Goal: Task Accomplishment & Management: Complete application form

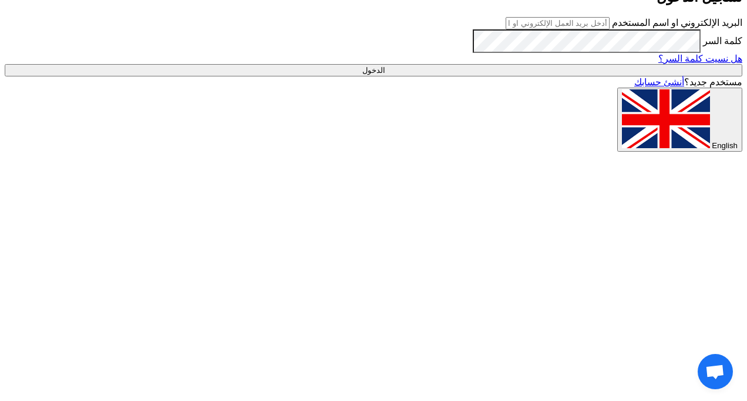
type input "[PERSON_NAME][EMAIL_ADDRESS][PERSON_NAME][DOMAIN_NAME]"
click at [584, 76] on input "الدخول" at bounding box center [374, 70] width 738 height 12
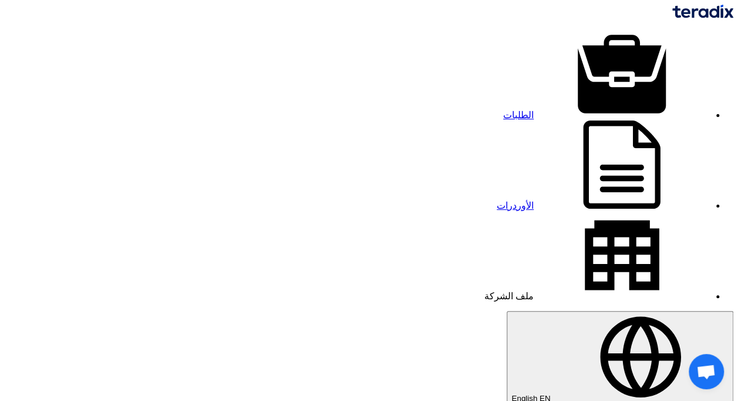
type input "10.85"
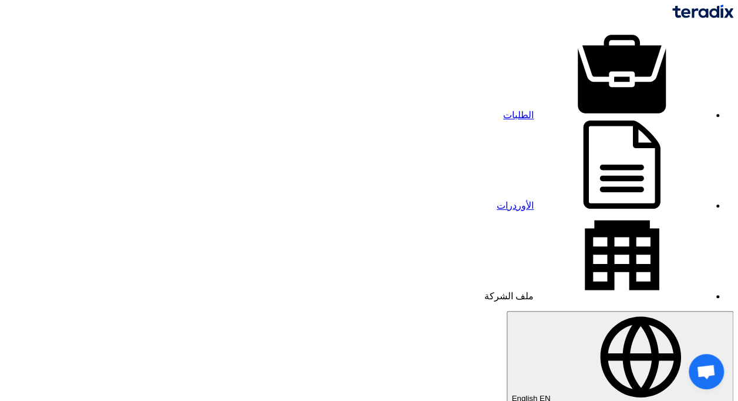
type input "10.85"
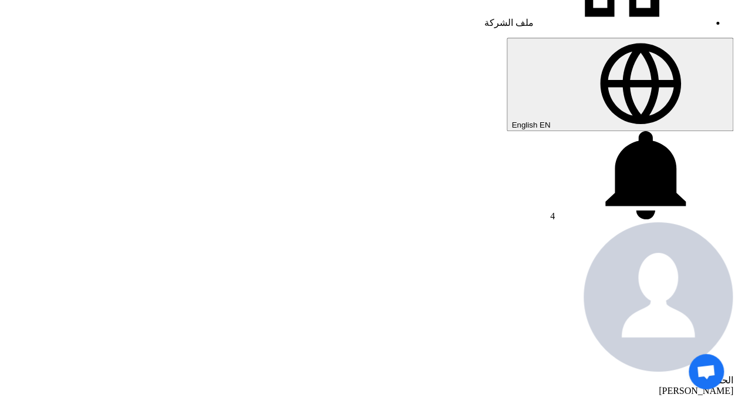
scroll to position [282, 0]
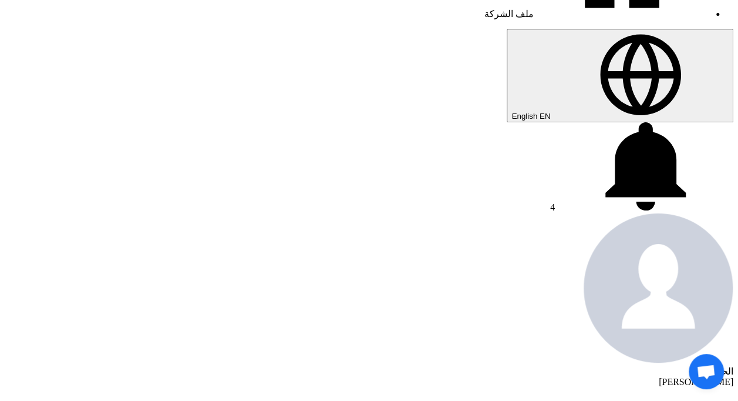
type input "9/21/2025"
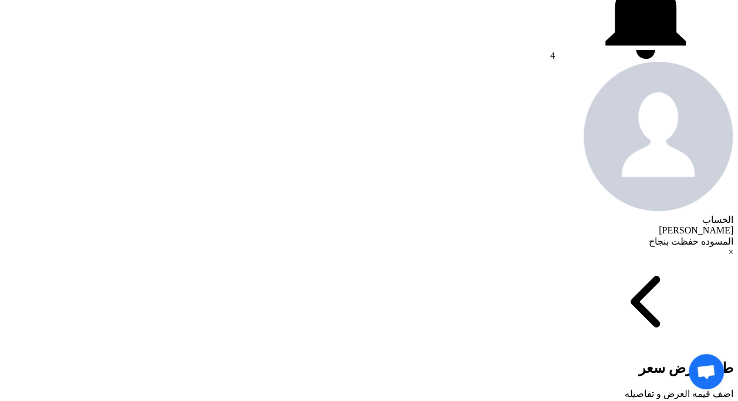
scroll to position [446, 0]
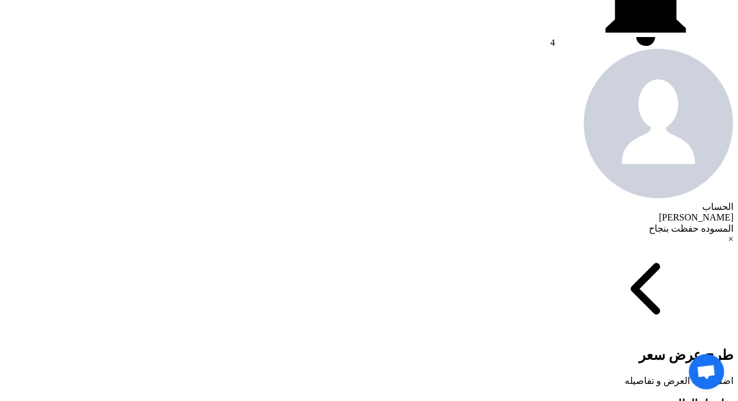
type input "100"
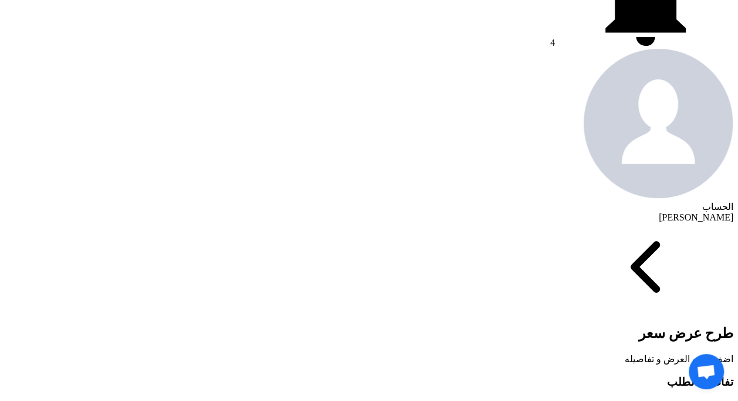
type input "30"
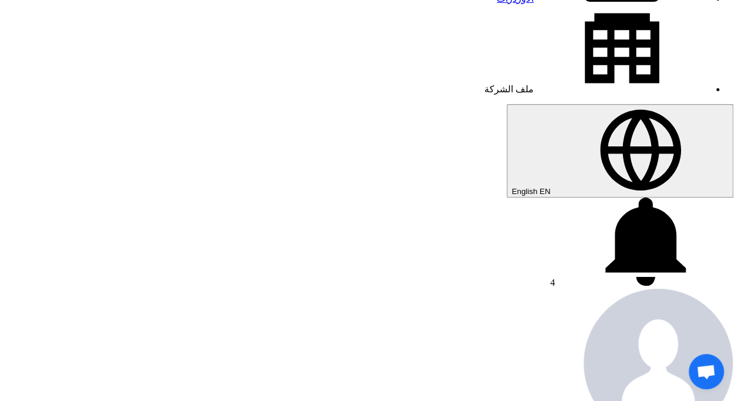
scroll to position [202, 0]
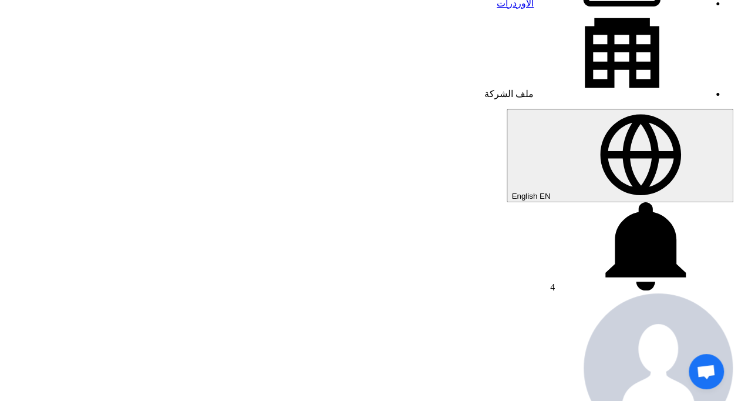
drag, startPoint x: 563, startPoint y: 118, endPoint x: 543, endPoint y: 132, distance: 24.6
copy span "ABU FAHAD"
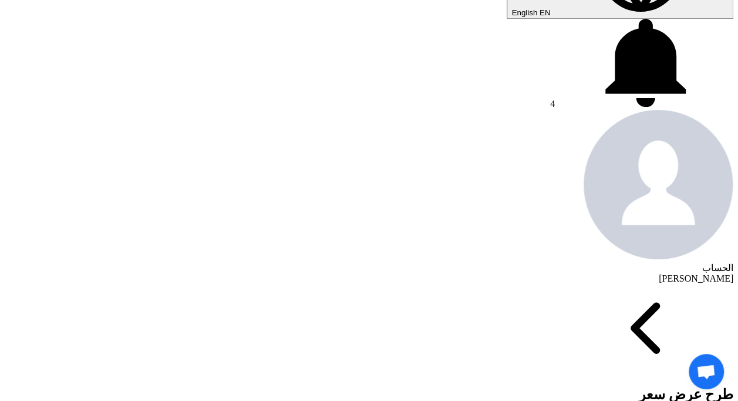
scroll to position [390, 0]
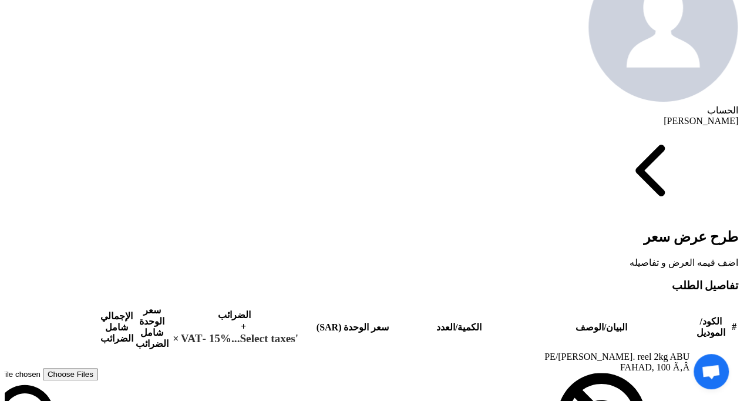
scroll to position [634, 0]
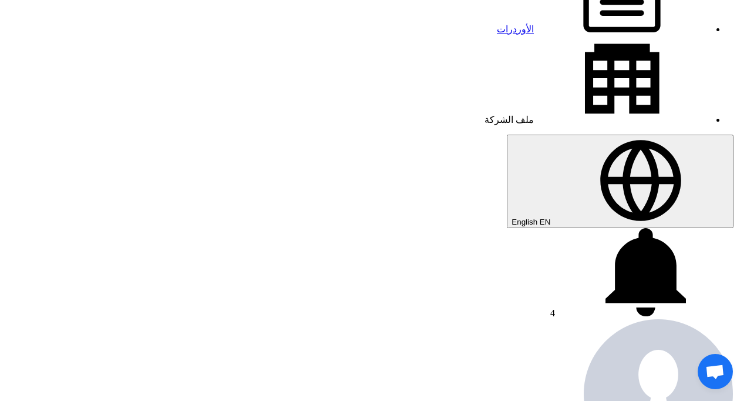
scroll to position [832, 0]
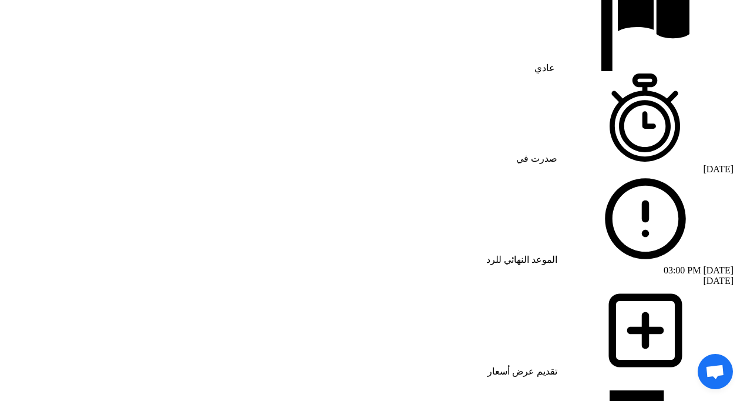
drag, startPoint x: 746, startPoint y: 177, endPoint x: 748, endPoint y: 293, distance: 115.8
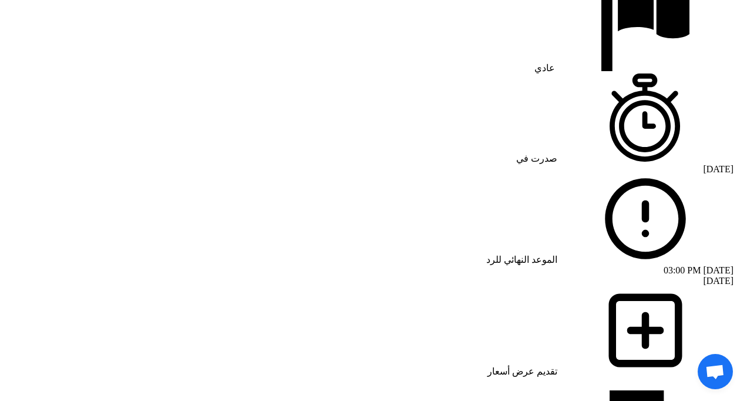
drag, startPoint x: 747, startPoint y: 293, endPoint x: 719, endPoint y: 297, distance: 28.0
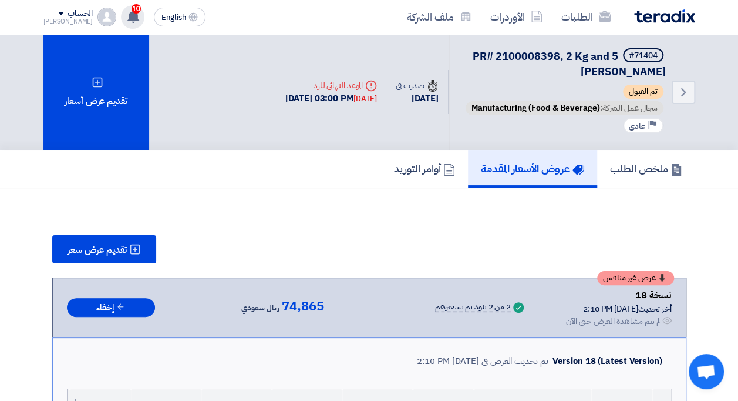
click at [127, 16] on use at bounding box center [133, 16] width 12 height 13
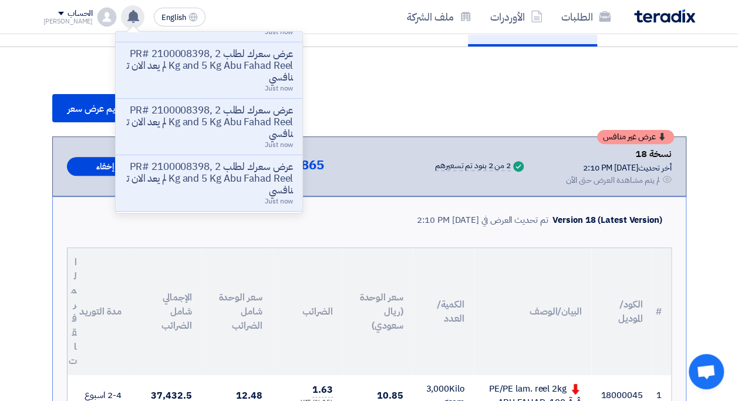
scroll to position [404, 0]
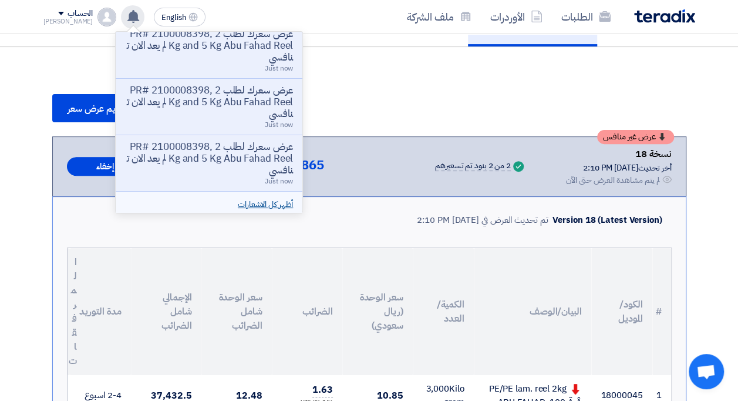
click at [238, 203] on link "أظهر كل الاشعارات" at bounding box center [265, 204] width 55 height 12
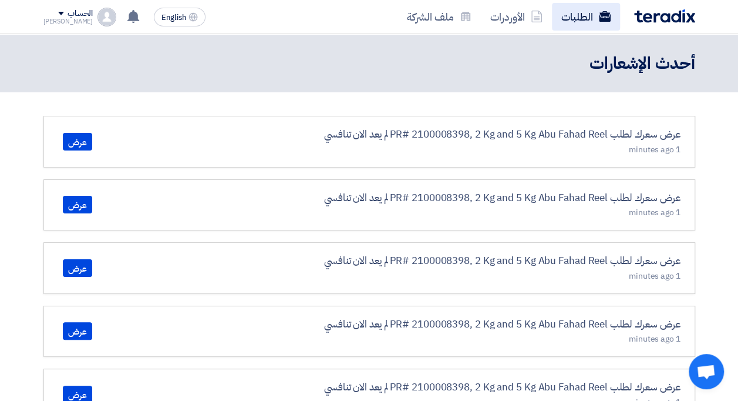
click at [580, 18] on link "الطلبات" at bounding box center [586, 17] width 68 height 28
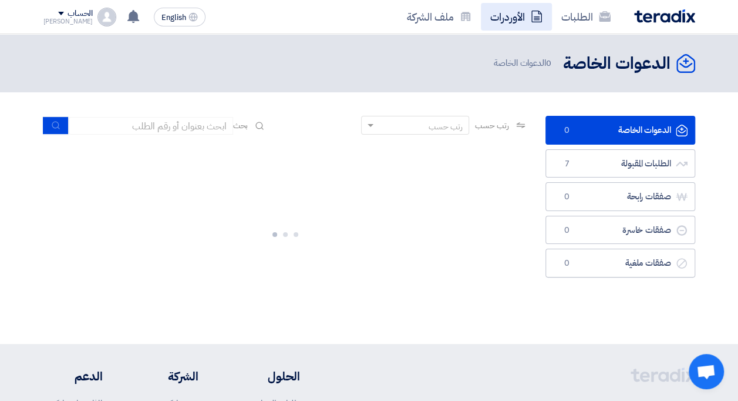
click at [506, 22] on link "الأوردرات" at bounding box center [516, 17] width 71 height 28
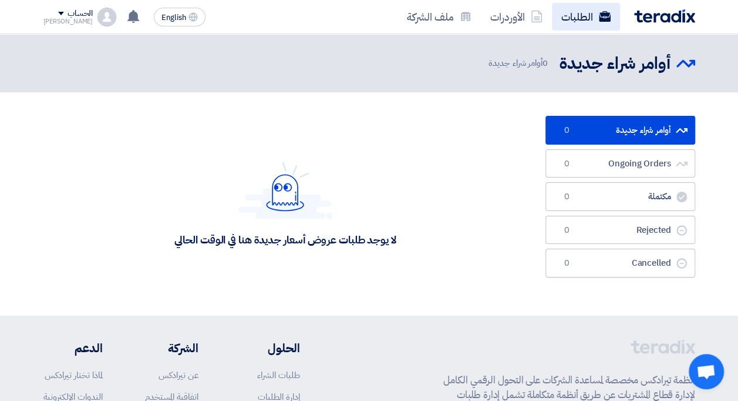
click at [578, 17] on link "الطلبات" at bounding box center [586, 17] width 68 height 28
